Goal: Information Seeking & Learning: Learn about a topic

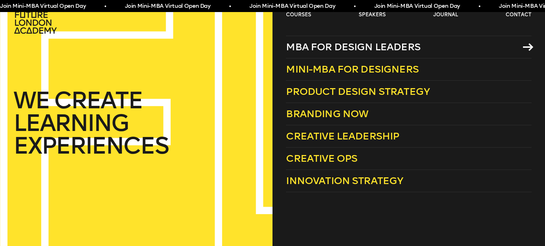
click at [302, 43] on span "MBA for Design Leaders" at bounding box center [353, 47] width 134 height 12
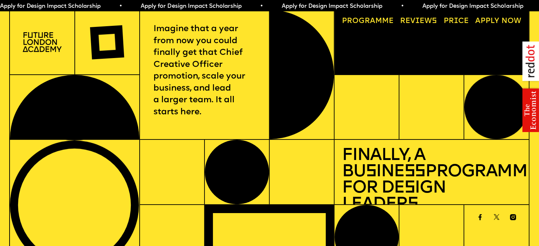
click at [448, 21] on link "Price" at bounding box center [456, 21] width 33 height 15
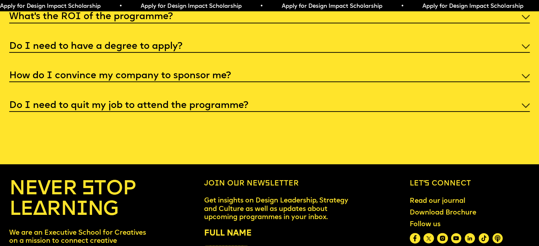
scroll to position [2913, 0]
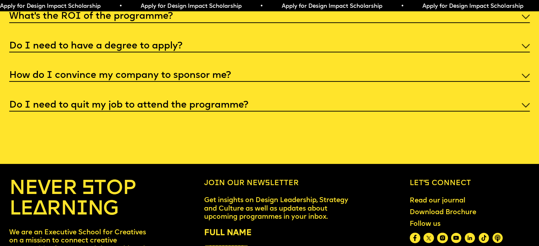
click at [202, 52] on div "Do I need to have a degree to apply?" at bounding box center [269, 45] width 521 height 13
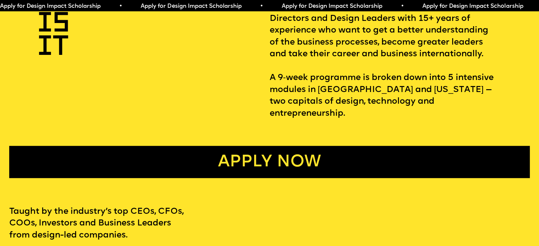
scroll to position [0, 0]
